Goal: Ask a question

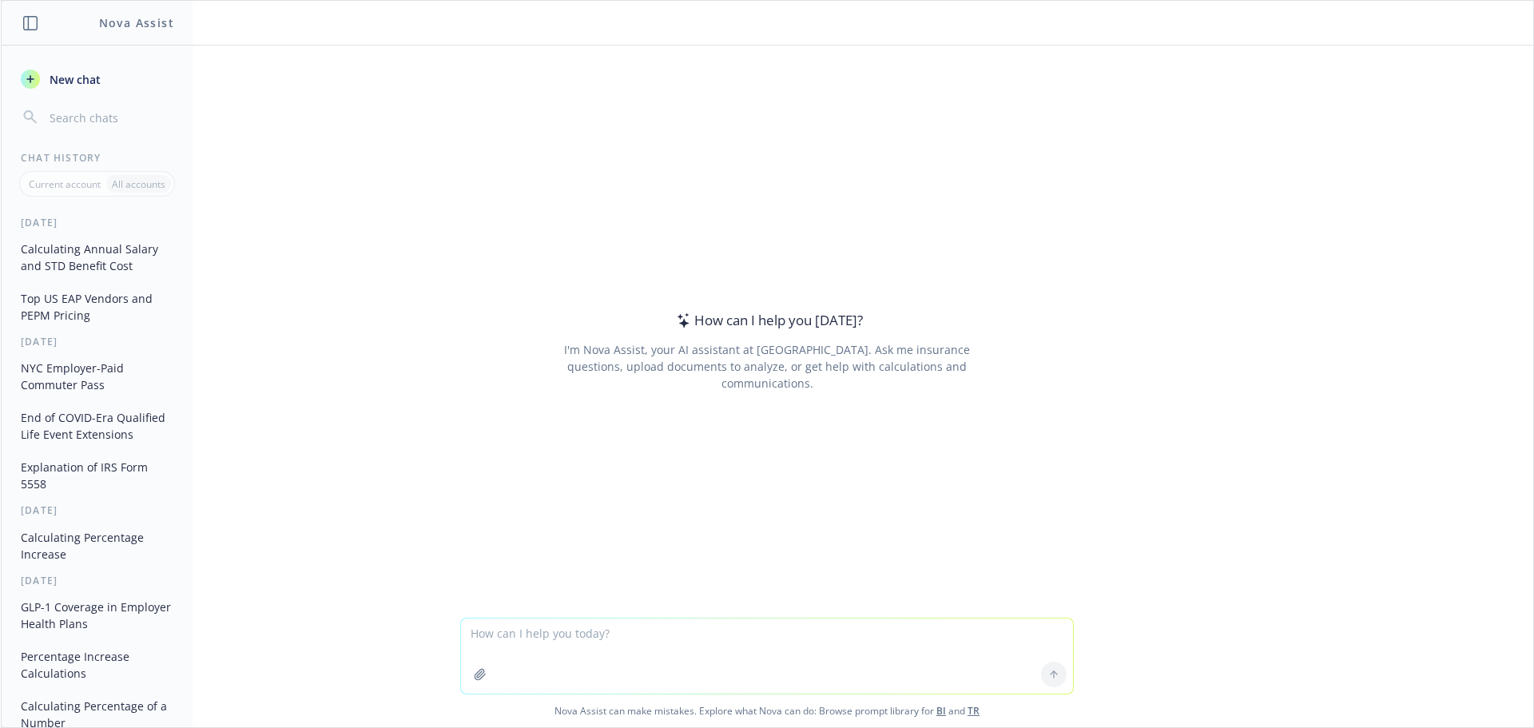
click at [536, 628] on textarea at bounding box center [767, 655] width 612 height 75
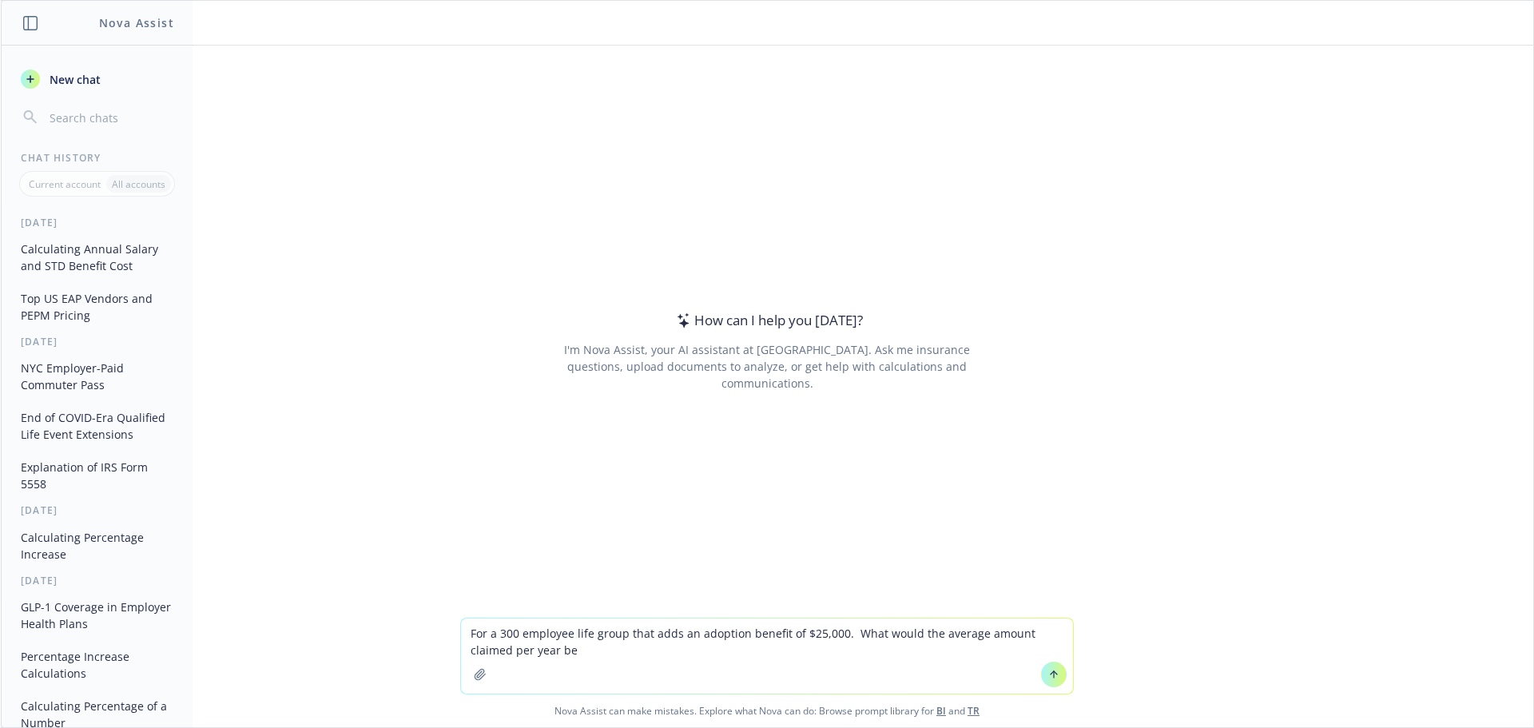
type textarea "For a 300 employee life group that adds an adoption benefit of $25,000. What wo…"
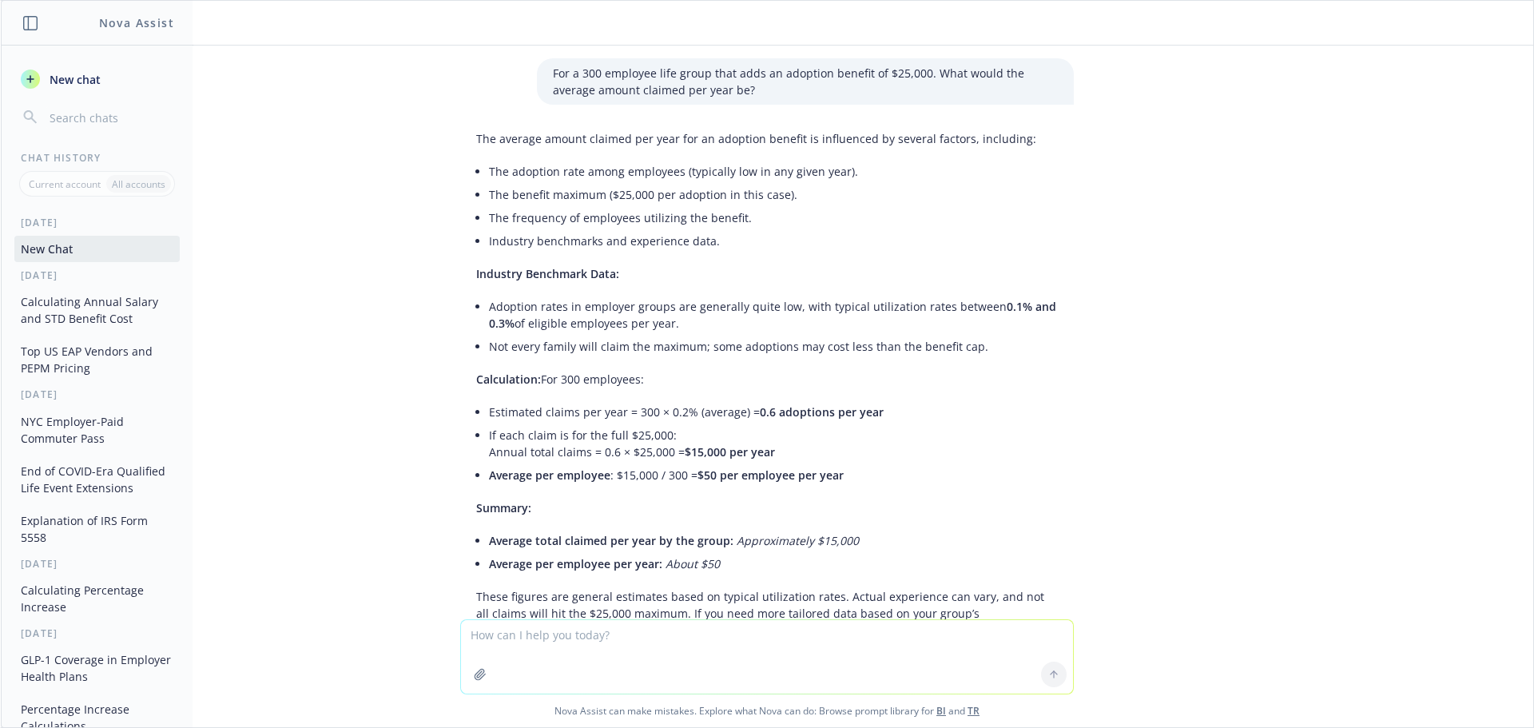
scroll to position [93, 0]
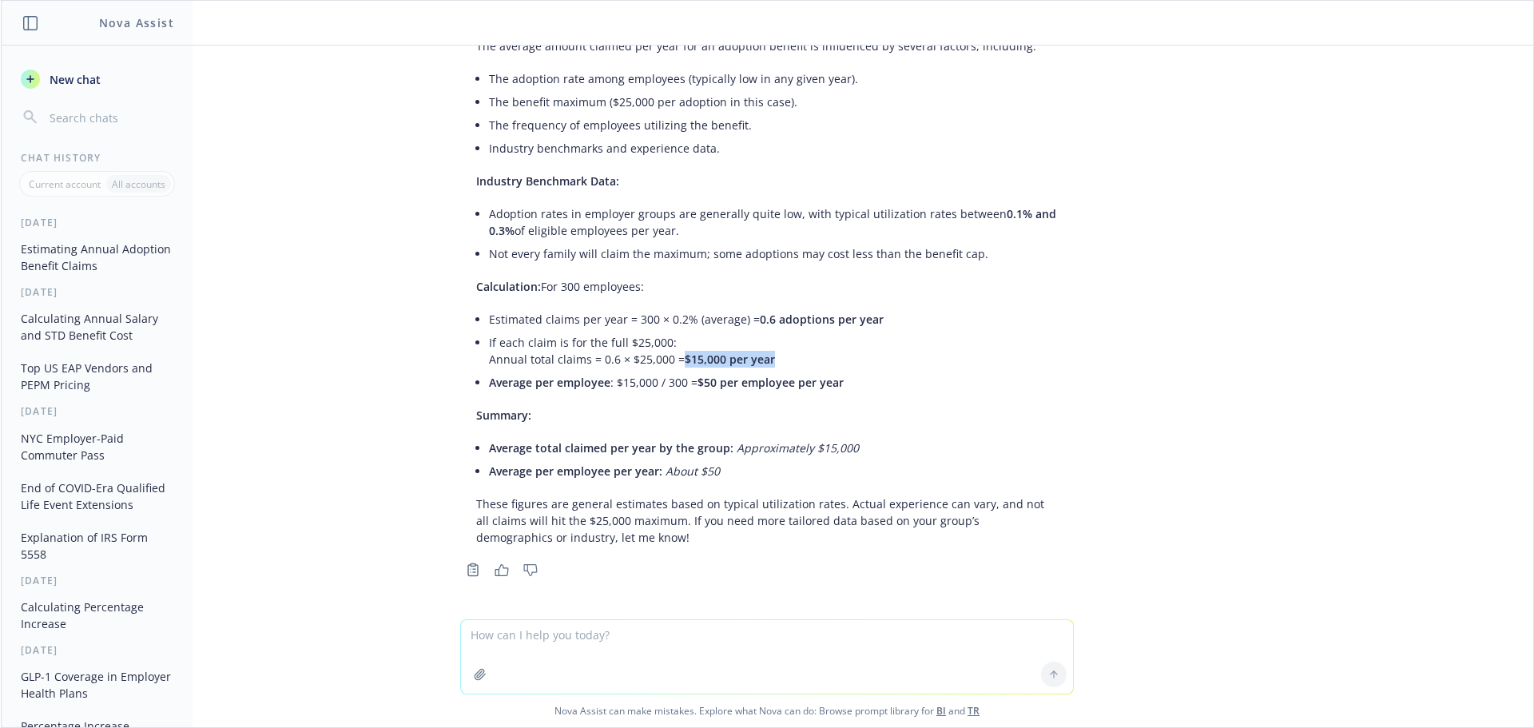
drag, startPoint x: 669, startPoint y: 363, endPoint x: 776, endPoint y: 361, distance: 106.3
click at [776, 361] on li "If each claim is for the full $25,000: Annual total claims = 0.6 × $25,000 = $1…" at bounding box center [773, 351] width 569 height 40
